Goal: Transaction & Acquisition: Book appointment/travel/reservation

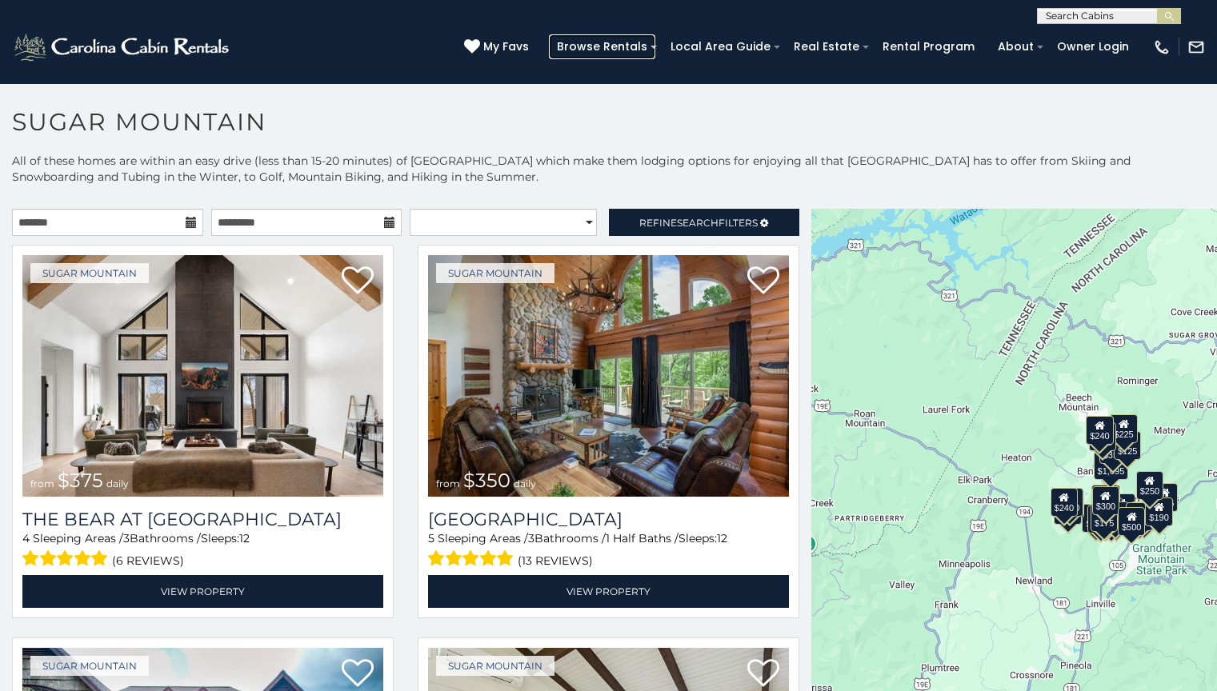
click at [623, 46] on link "Browse Rentals" at bounding box center [602, 46] width 106 height 25
